Goal: Transaction & Acquisition: Obtain resource

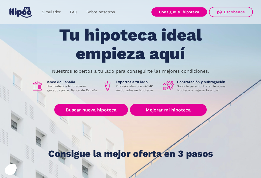
scroll to position [23, 0]
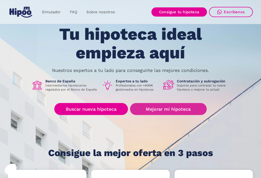
click at [180, 109] on link "Mejorar mi hipoteca" at bounding box center [168, 109] width 77 height 12
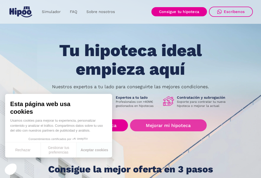
scroll to position [0, 0]
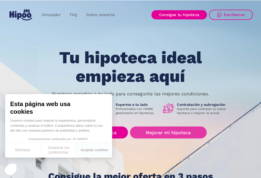
click at [38, 83] on h1 "Tu hipoteca ideal empieza aquí" at bounding box center [130, 66] width 193 height 37
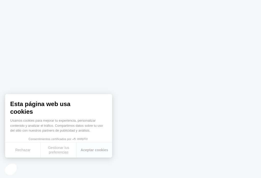
click at [92, 152] on button "Aceptar cookies" at bounding box center [95, 150] width 36 height 15
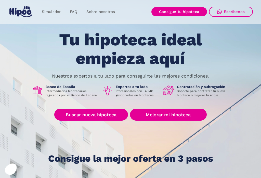
scroll to position [18, 0]
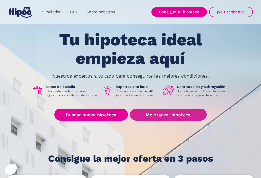
click at [172, 115] on link "Mejorar mi hipoteca" at bounding box center [168, 115] width 77 height 12
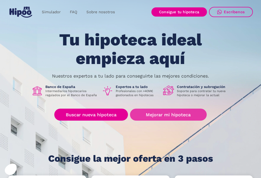
scroll to position [26, 0]
